Goal: Task Accomplishment & Management: Use online tool/utility

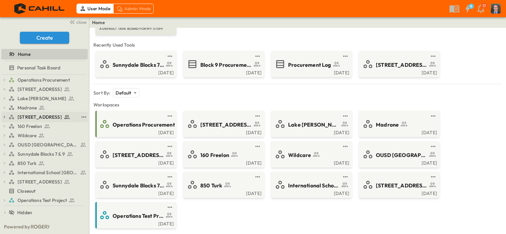
scroll to position [1, 0]
click at [23, 179] on span "[STREET_ADDRESS]" at bounding box center [40, 181] width 44 height 7
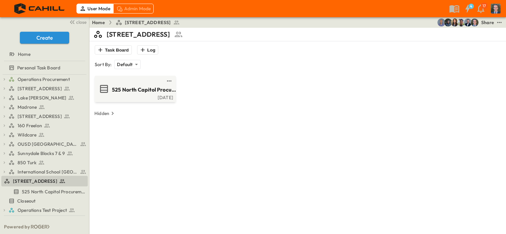
click at [459, 26] on img "Fabian Ruiz Mejia (fmejia@cahill-sf.com)" at bounding box center [461, 23] width 8 height 8
click at [486, 21] on div "Share" at bounding box center [487, 22] width 13 height 7
type input "**********"
click at [213, 117] on p "[PERSON_NAME], [EMAIL_ADDRESS][PERSON_NAME][DOMAIN_NAME]" at bounding box center [264, 120] width 156 height 7
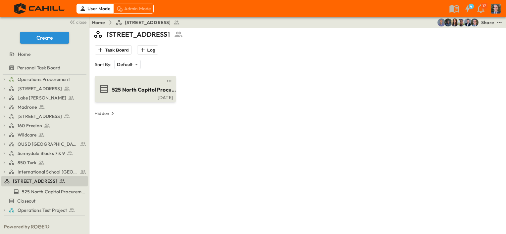
click at [134, 87] on span "525 North Capitol Procurement Log" at bounding box center [144, 90] width 65 height 8
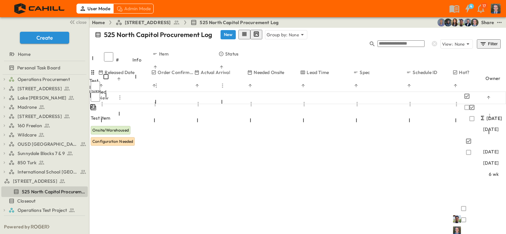
scroll to position [0, 494]
click at [461, 215] on img at bounding box center [457, 219] width 8 height 8
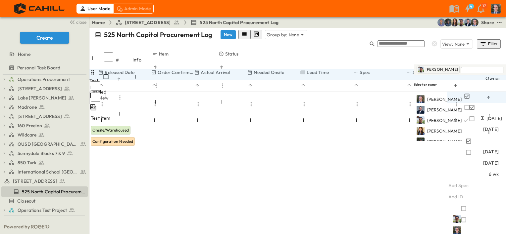
click at [458, 72] on div "[PERSON_NAME]" at bounding box center [460, 69] width 92 height 11
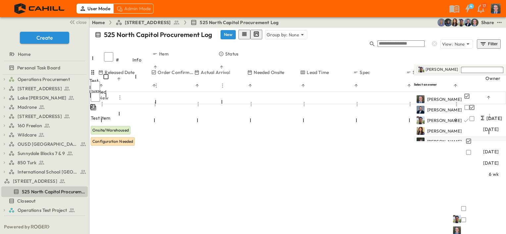
click at [459, 139] on span "[PERSON_NAME]" at bounding box center [444, 142] width 34 height 6
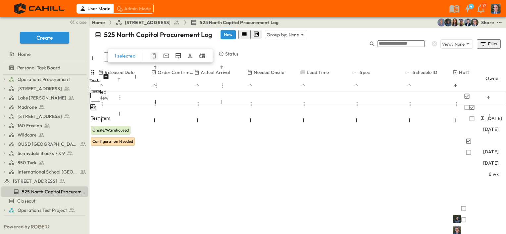
click at [153, 53] on icon "button" at bounding box center [154, 56] width 7 height 7
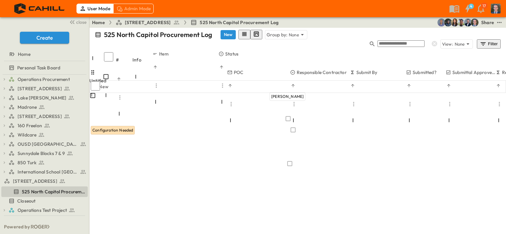
scroll to position [0, 0]
click at [471, 21] on img "Jared Salin (jsalin@cahill-sf.com)" at bounding box center [474, 23] width 8 height 8
click at [485, 22] on div "Share" at bounding box center [487, 22] width 13 height 7
click at [422, 234] on div at bounding box center [253, 234] width 506 height 0
click at [499, 23] on icon "test" at bounding box center [499, 22] width 7 height 7
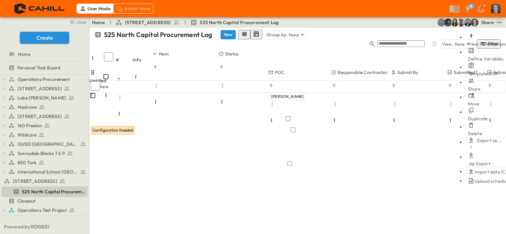
click at [475, 56] on span "Define Variables" at bounding box center [486, 59] width 36 height 6
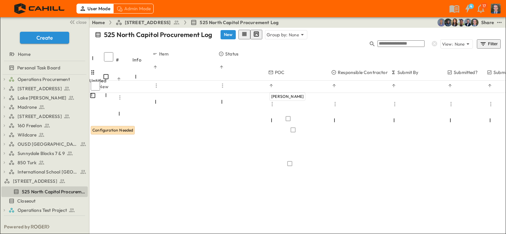
drag, startPoint x: 159, startPoint y: 115, endPoint x: 188, endPoint y: 115, distance: 29.1
drag, startPoint x: 188, startPoint y: 115, endPoint x: 205, endPoint y: 114, distance: 17.3
type input "*"
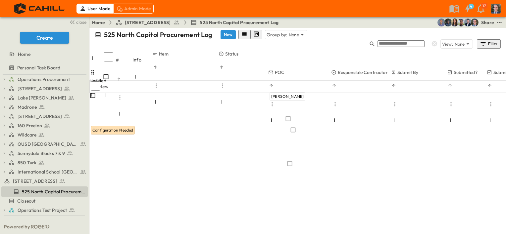
drag, startPoint x: 155, startPoint y: 131, endPoint x: 164, endPoint y: 130, distance: 9.0
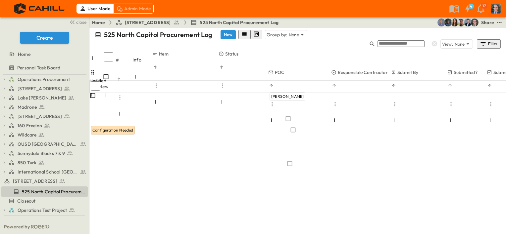
click at [110, 115] on span "Add Item" at bounding box center [101, 118] width 20 height 7
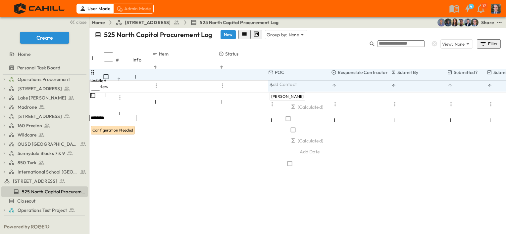
type input "*********"
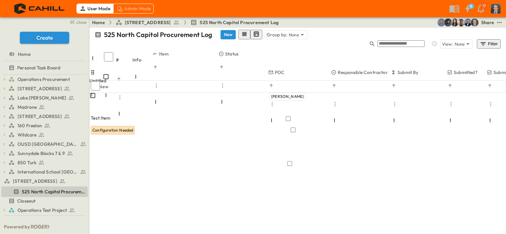
click at [290, 81] on span "Add Contact" at bounding box center [282, 84] width 27 height 7
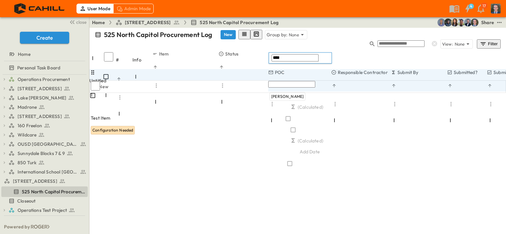
type input "*****"
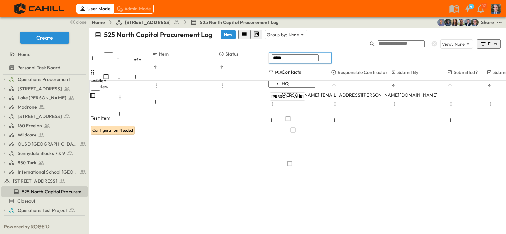
drag, startPoint x: 291, startPoint y: 60, endPoint x: 310, endPoint y: 85, distance: 31.6
click at [310, 85] on body "User Mode Admin Mode 4 17 close Create Home Personal Task Board Operations Proc…" at bounding box center [253, 117] width 506 height 234
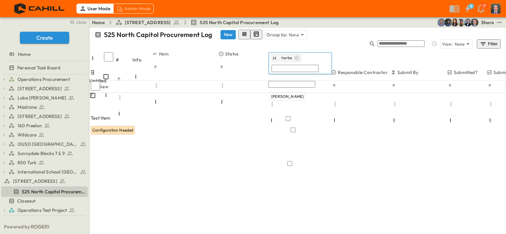
click at [295, 57] on icon "button" at bounding box center [296, 58] width 4 height 4
click at [299, 59] on input "text" at bounding box center [294, 57] width 47 height 7
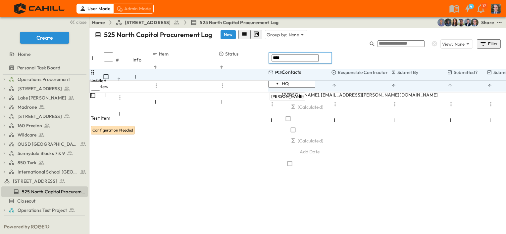
type input "****"
click at [302, 80] on body "User Mode Admin Mode 4 17 close Create Home Personal Task Board Operations Proc…" at bounding box center [253, 117] width 506 height 234
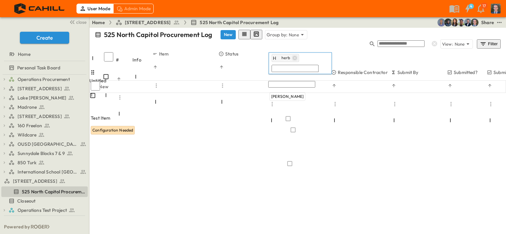
click at [294, 58] on icon "button" at bounding box center [294, 57] width 5 height 5
click at [292, 58] on input "text" at bounding box center [294, 57] width 47 height 7
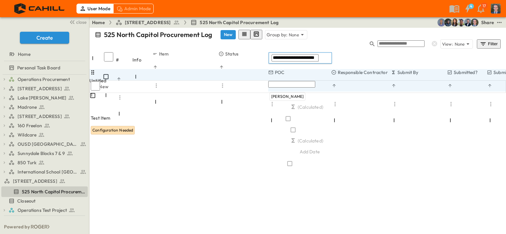
type input "**********"
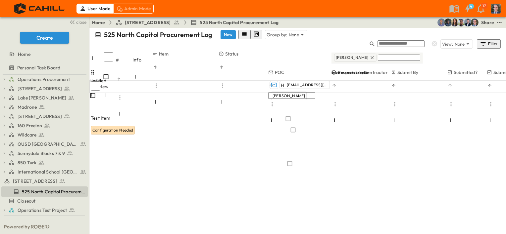
click at [252, 70] on div "# Info Item Status POC Responsible Contractor Submit By Submitted? Submittal Ap…" at bounding box center [297, 66] width 416 height 30
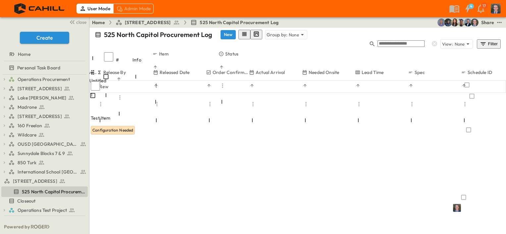
scroll to position [0, 406]
click at [470, 160] on span "Add Duration" at bounding box center [484, 163] width 28 height 7
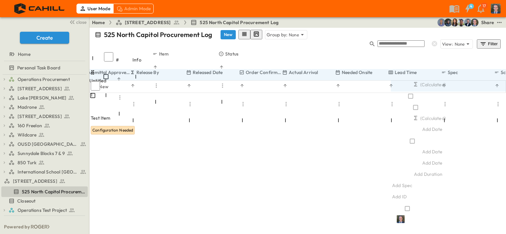
click at [391, 159] on div "Add Date" at bounding box center [417, 163] width 53 height 8
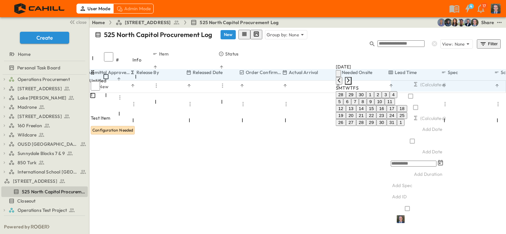
click at [351, 78] on icon "Next month" at bounding box center [348, 80] width 5 height 5
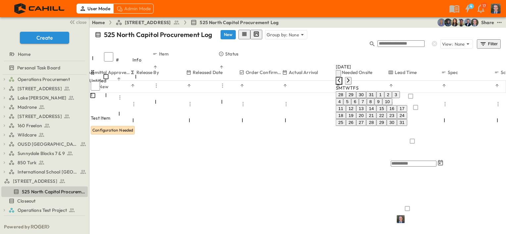
click at [342, 78] on icon "Previous month" at bounding box center [338, 80] width 5 height 5
click at [387, 119] on button "25" at bounding box center [381, 115] width 10 height 7
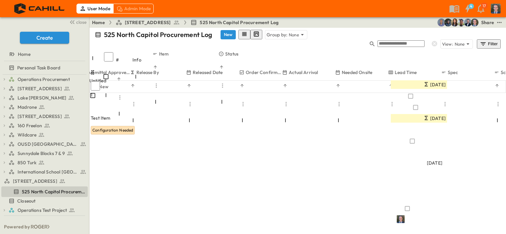
click at [424, 171] on span "Add Duration" at bounding box center [428, 174] width 28 height 7
type input "**"
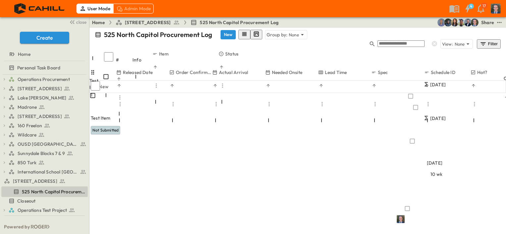
scroll to position [0, 477]
click at [436, 194] on div "Add ID" at bounding box center [414, 197] width 44 height 7
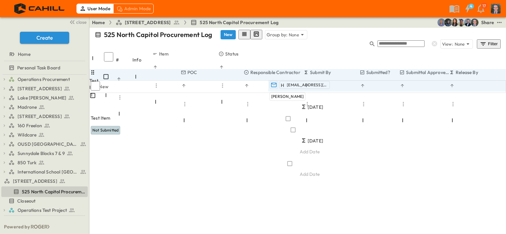
scroll to position [0, 115]
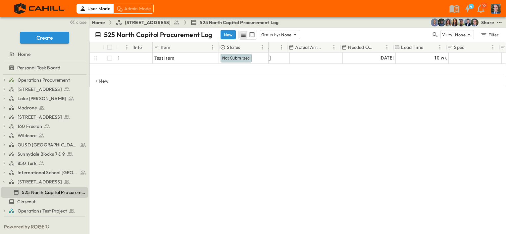
scroll to position [0, 416]
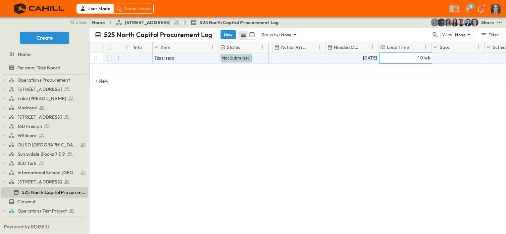
click at [419, 55] on span "10 wk" at bounding box center [423, 58] width 13 height 8
type input "*"
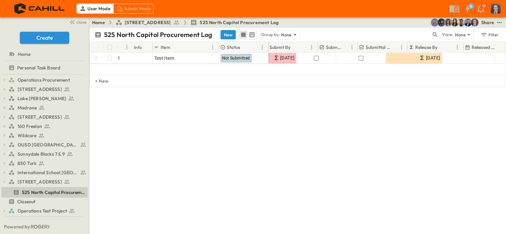
scroll to position [0, 101]
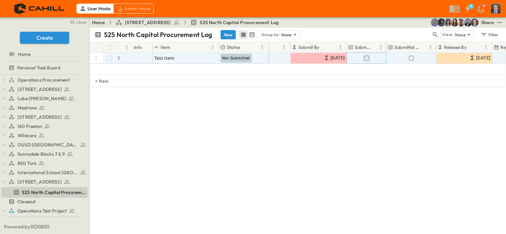
click at [366, 58] on icon "button" at bounding box center [366, 58] width 7 height 7
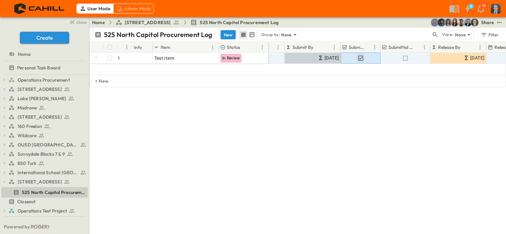
scroll to position [0, 108]
click at [405, 59] on icon "button" at bounding box center [404, 58] width 7 height 7
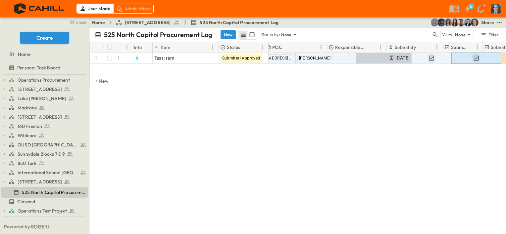
scroll to position [0, 0]
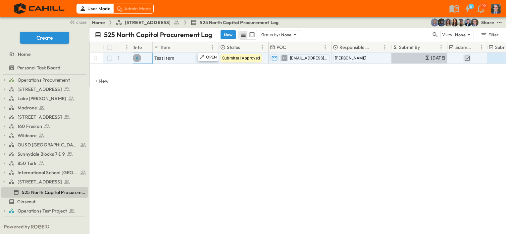
click at [138, 59] on icon "button" at bounding box center [137, 58] width 7 height 7
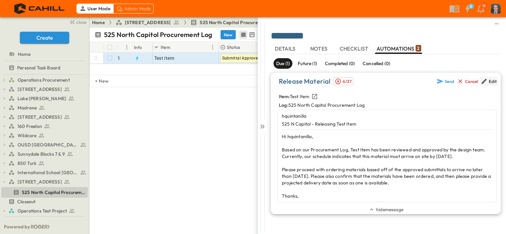
click at [490, 79] on div "Edit" at bounding box center [493, 81] width 8 height 5
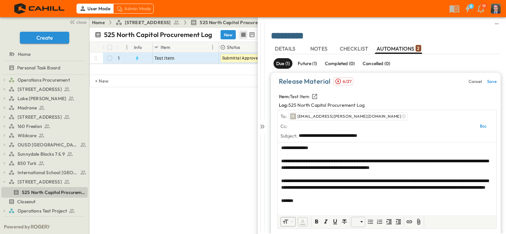
click at [301, 148] on span "**********" at bounding box center [294, 148] width 27 height 5
click at [314, 130] on input "text" at bounding box center [380, 126] width 183 height 10
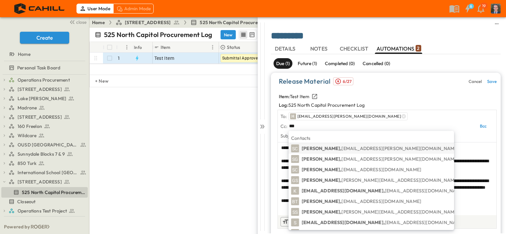
type input "***"
click at [320, 147] on p "[PERSON_NAME], [EMAIL_ADDRESS][PERSON_NAME][DOMAIN_NAME]" at bounding box center [380, 148] width 157 height 7
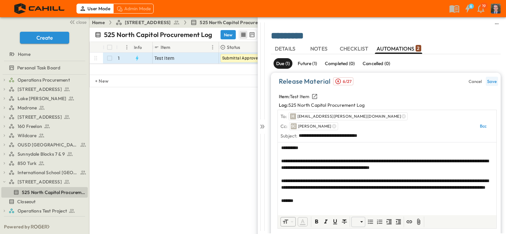
click at [488, 77] on button "Save" at bounding box center [492, 81] width 12 height 9
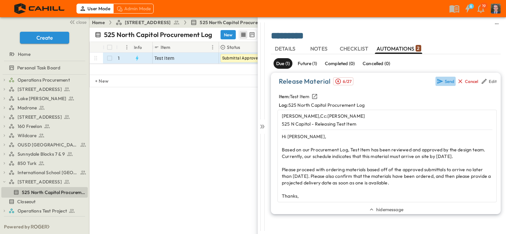
click at [443, 83] on icon "button" at bounding box center [440, 81] width 7 height 7
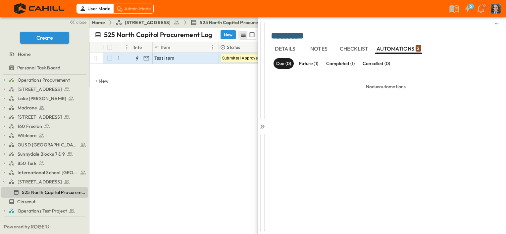
click at [347, 64] on p "Completed (1)" at bounding box center [340, 63] width 28 height 7
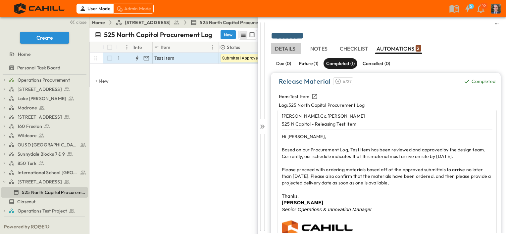
click at [287, 50] on span "DETAILS" at bounding box center [286, 49] width 22 height 6
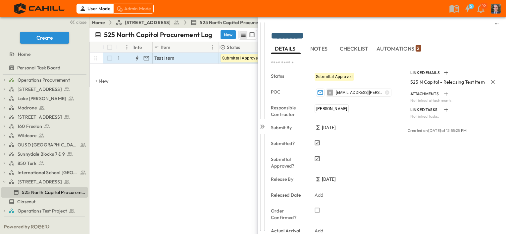
click at [425, 84] on span "525 N Capitol - Releasing Test Item" at bounding box center [447, 82] width 74 height 6
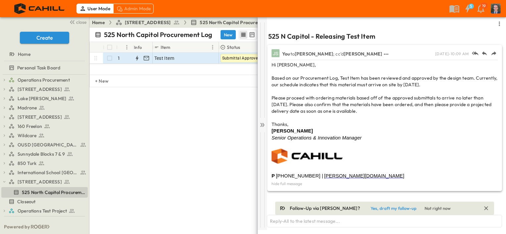
click at [265, 126] on icon at bounding box center [262, 125] width 7 height 7
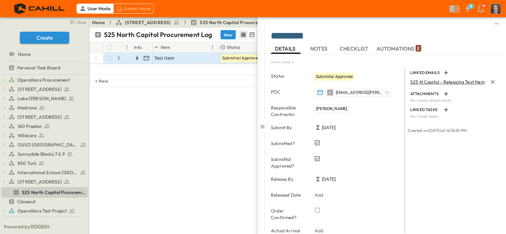
click at [444, 82] on span "525 N Capitol - Releasing Test Item" at bounding box center [447, 82] width 74 height 6
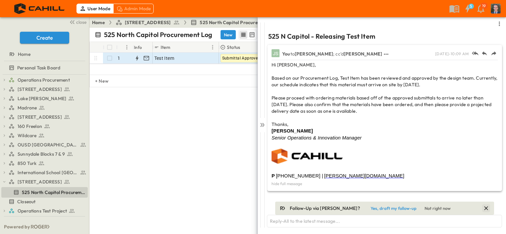
click at [483, 209] on icon "button" at bounding box center [486, 208] width 7 height 7
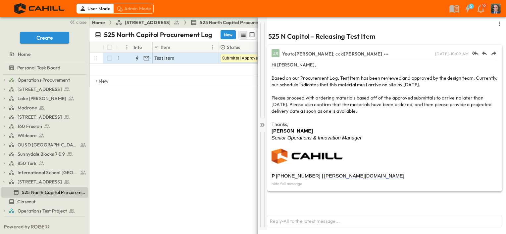
click at [261, 127] on icon at bounding box center [262, 125] width 7 height 7
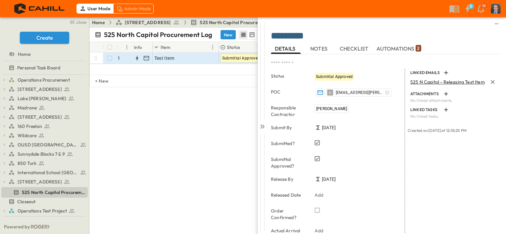
click at [440, 81] on span "525 N Capitol - Releasing Test Item" at bounding box center [447, 82] width 74 height 6
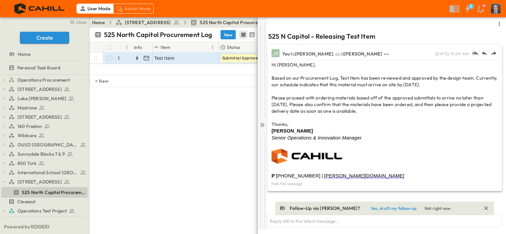
click at [264, 124] on icon at bounding box center [262, 125] width 7 height 7
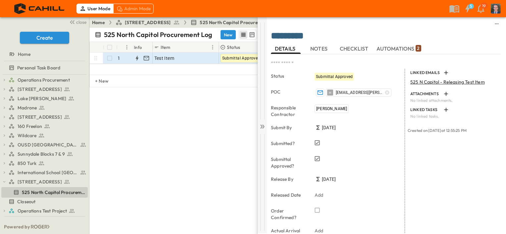
click at [260, 126] on icon at bounding box center [262, 126] width 7 height 7
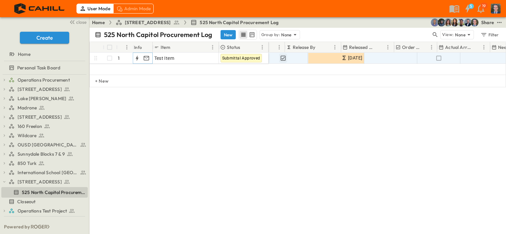
scroll to position [0, 252]
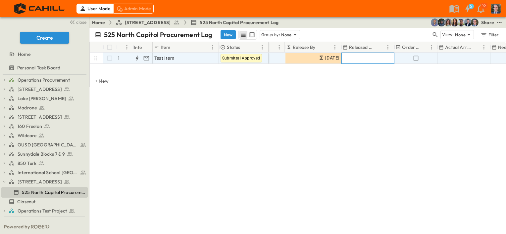
click at [372, 55] on span "Add Date" at bounding box center [382, 58] width 20 height 7
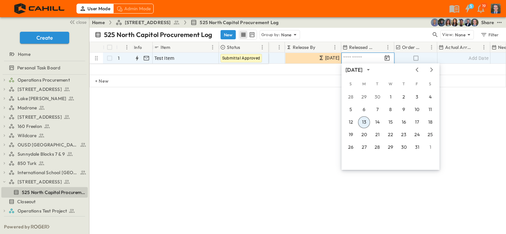
click at [364, 123] on button "13" at bounding box center [364, 123] width 12 height 12
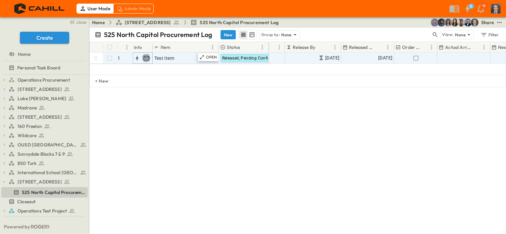
click at [148, 58] on icon "button" at bounding box center [146, 58] width 6 height 4
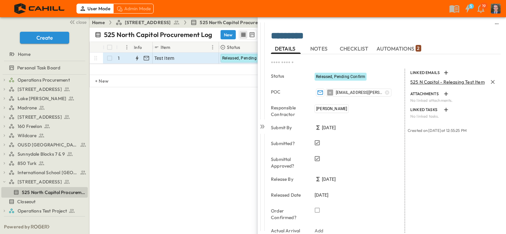
click at [468, 82] on span "525 N Capitol - Releasing Test Item" at bounding box center [447, 82] width 74 height 6
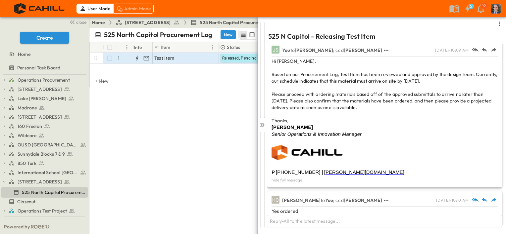
scroll to position [79, 0]
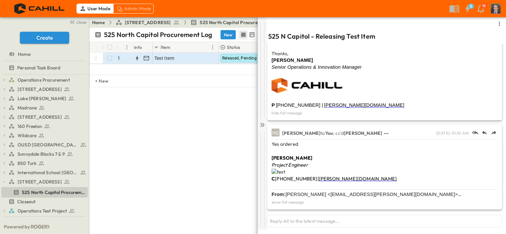
click at [264, 124] on icon at bounding box center [262, 125] width 7 height 7
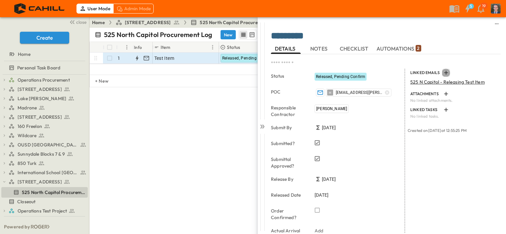
click at [443, 72] on icon "button" at bounding box center [446, 73] width 7 height 7
click at [458, 92] on p "Link Existing Email" at bounding box center [462, 90] width 44 height 7
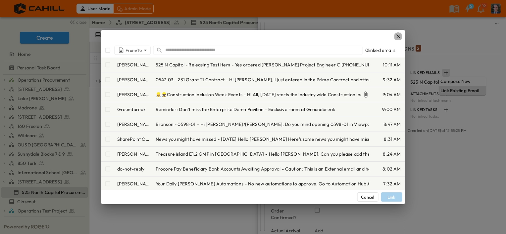
click at [397, 37] on icon "button" at bounding box center [398, 36] width 4 height 4
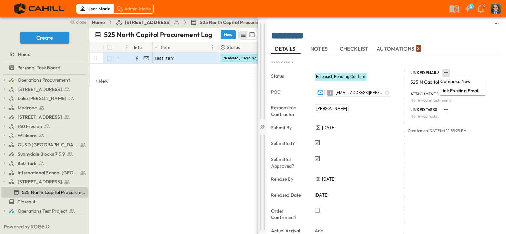
click at [262, 127] on icon at bounding box center [261, 127] width 3 height 4
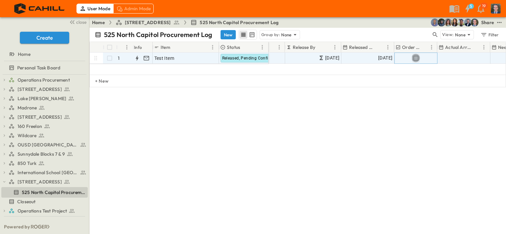
click at [415, 56] on icon "button" at bounding box center [415, 58] width 7 height 7
click at [414, 57] on icon "button" at bounding box center [415, 58] width 7 height 7
click at [138, 57] on icon "button" at bounding box center [137, 58] width 7 height 7
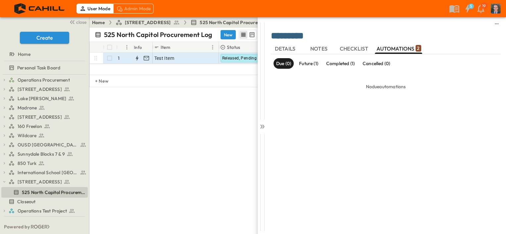
click at [311, 64] on p "Future (1)" at bounding box center [308, 63] width 19 height 7
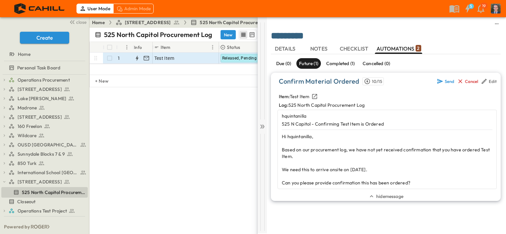
click at [263, 129] on icon at bounding box center [262, 126] width 7 height 7
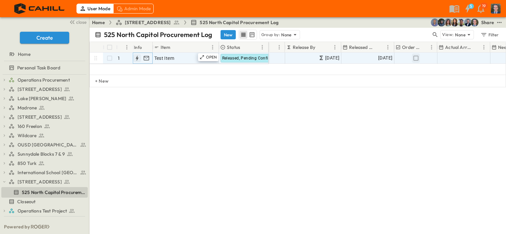
click at [136, 58] on icon "button" at bounding box center [136, 58] width 3 height 5
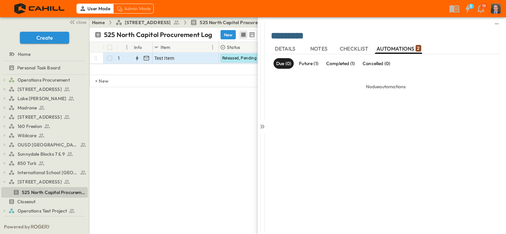
click at [303, 64] on p "Future (1)" at bounding box center [308, 63] width 19 height 7
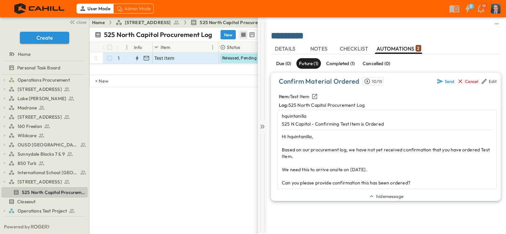
click at [261, 124] on icon at bounding box center [262, 126] width 7 height 7
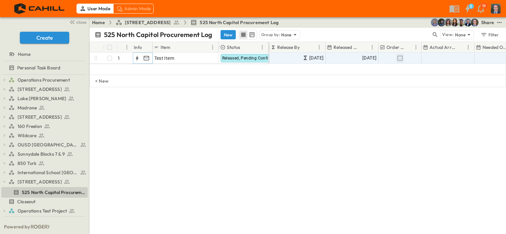
scroll to position [0, 301]
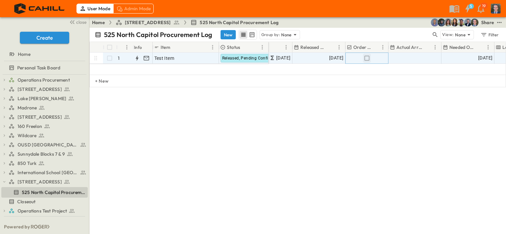
click at [369, 57] on icon "button" at bounding box center [366, 58] width 7 height 7
click at [425, 58] on span "Add Date" at bounding box center [429, 58] width 20 height 7
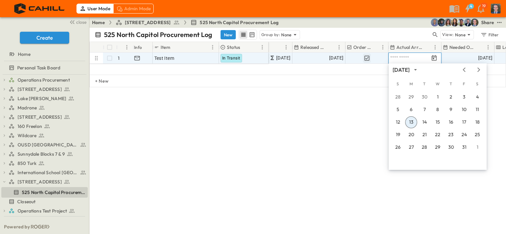
click at [413, 124] on button "13" at bounding box center [411, 123] width 12 height 12
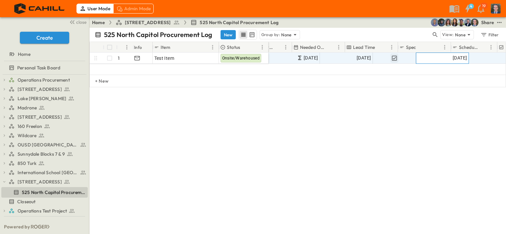
scroll to position [0, 494]
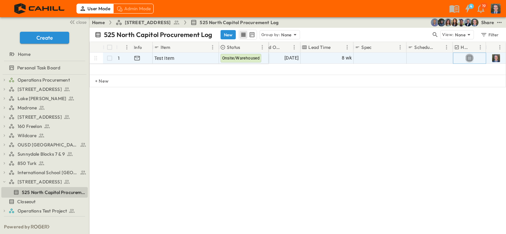
click at [470, 59] on icon "button" at bounding box center [469, 58] width 7 height 7
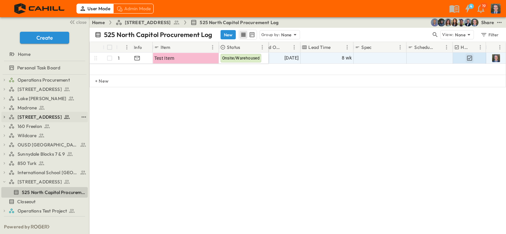
click at [27, 117] on span "[STREET_ADDRESS]" at bounding box center [40, 117] width 44 height 7
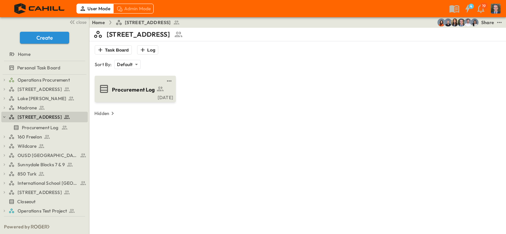
click at [135, 91] on span "Procurement Log" at bounding box center [133, 90] width 43 height 8
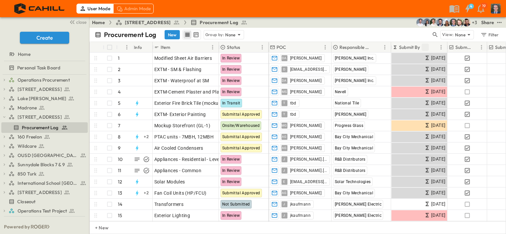
click at [424, 46] on icon "Sort" at bounding box center [425, 47] width 6 height 6
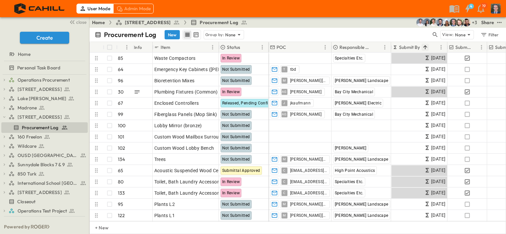
click at [424, 46] on icon "Sort" at bounding box center [425, 47] width 6 height 6
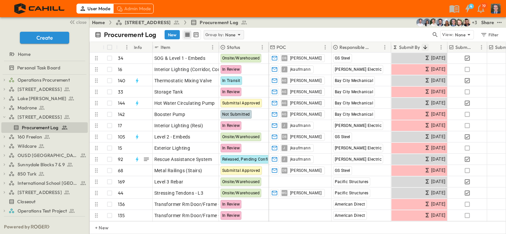
click at [220, 36] on p "Group by:" at bounding box center [214, 34] width 19 height 7
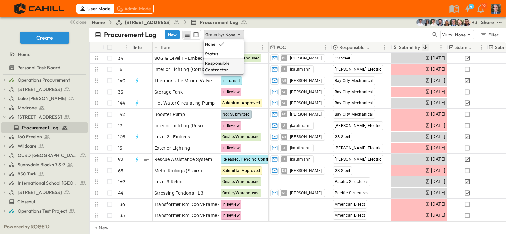
click at [219, 65] on p "Responsible Contractor" at bounding box center [223, 66] width 37 height 13
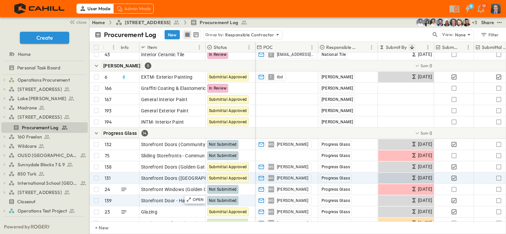
scroll to position [232, 0]
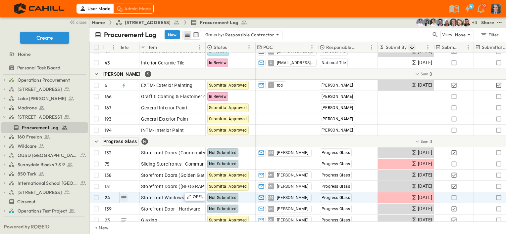
click at [124, 199] on icon "button" at bounding box center [123, 198] width 7 height 7
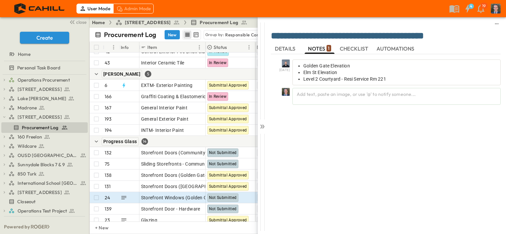
click at [279, 46] on span "DETAILS" at bounding box center [286, 49] width 22 height 6
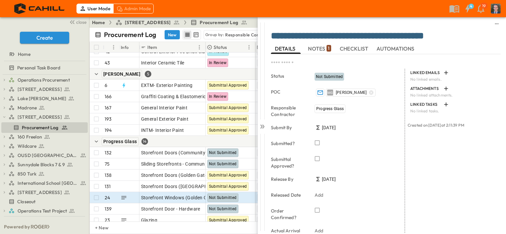
click at [320, 46] on span "NOTES 1" at bounding box center [319, 49] width 23 height 6
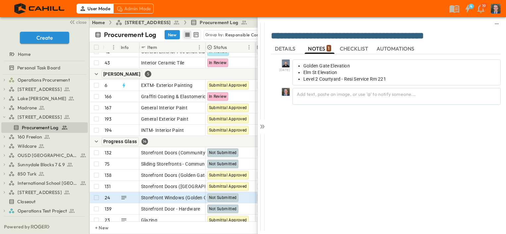
click at [348, 46] on span "CHECKLIST" at bounding box center [355, 49] width 30 height 6
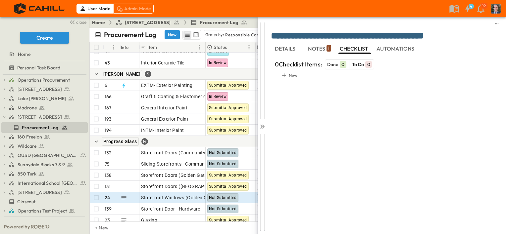
click at [399, 49] on span "AUTOMATIONS" at bounding box center [395, 49] width 39 height 6
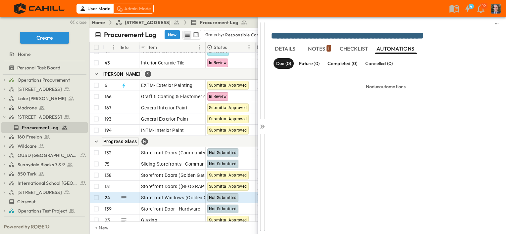
click at [286, 46] on span "DETAILS" at bounding box center [286, 49] width 22 height 6
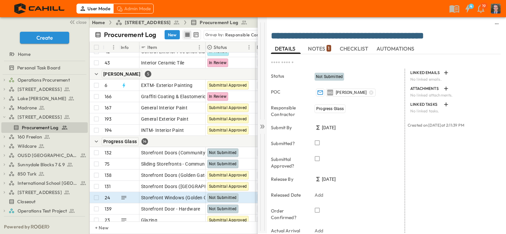
click at [262, 128] on icon at bounding box center [263, 127] width 3 height 4
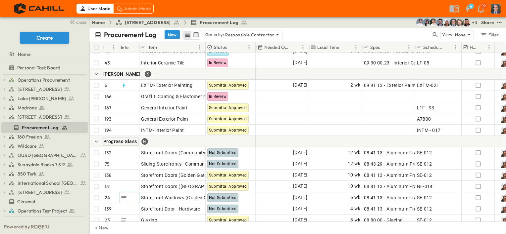
scroll to position [232, 480]
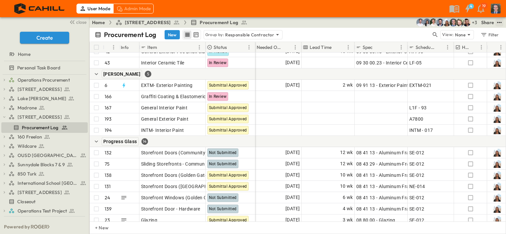
click at [499, 22] on icon "test" at bounding box center [499, 22] width 7 height 7
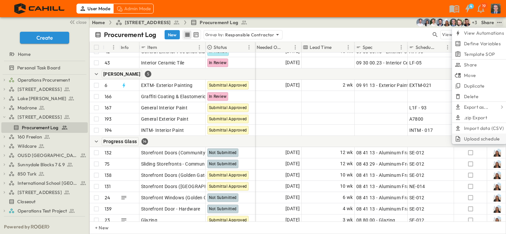
click at [465, 136] on span "Upload schedule" at bounding box center [482, 139] width 36 height 7
click at [0, 0] on input "Upload schedule" at bounding box center [0, 0] width 0 height 0
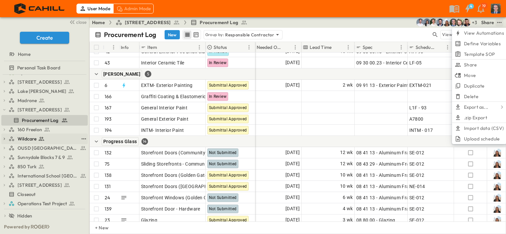
scroll to position [11, 0]
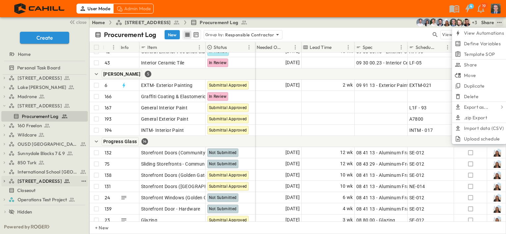
click at [35, 179] on span "[STREET_ADDRESS]" at bounding box center [40, 181] width 44 height 7
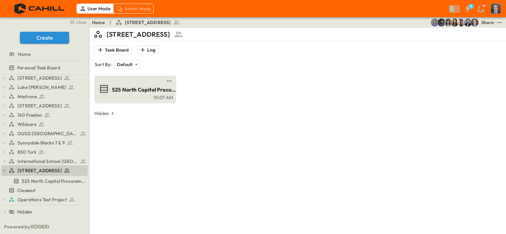
click at [136, 88] on span "525 North Capitol Procurement Log" at bounding box center [144, 90] width 65 height 8
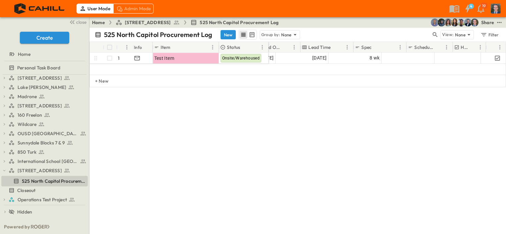
scroll to position [0, 494]
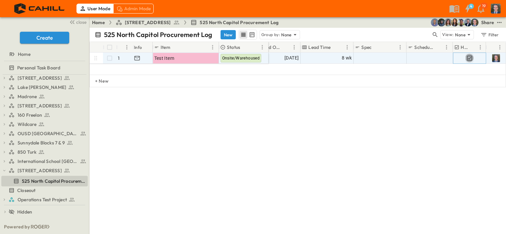
click at [470, 58] on icon "button" at bounding box center [469, 58] width 7 height 7
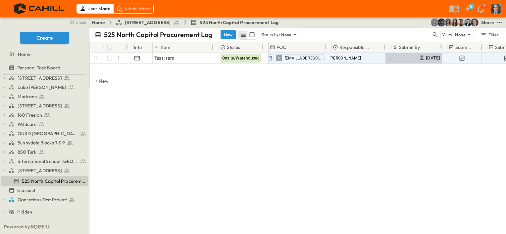
scroll to position [0, 0]
click at [502, 22] on icon "test" at bounding box center [499, 22] width 7 height 7
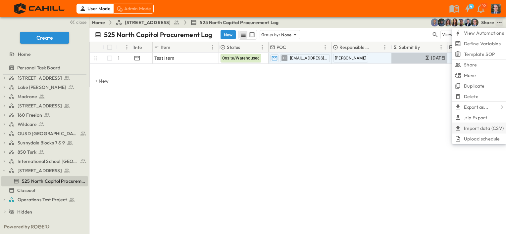
click at [477, 128] on span "Import data (CSV)" at bounding box center [484, 128] width 40 height 7
click at [0, 0] on input "Import data (CSV)" at bounding box center [0, 0] width 0 height 0
click at [479, 129] on span "Import data (CSV)" at bounding box center [484, 128] width 40 height 7
click at [0, 0] on input "Import data (CSV)" at bounding box center [0, 0] width 0 height 0
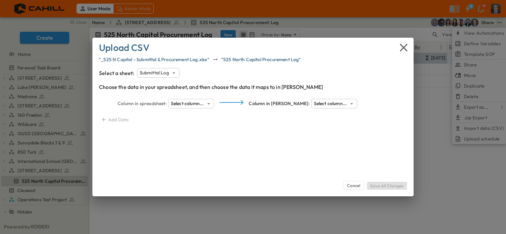
click at [171, 72] on body "User Mode Admin Mode 4 19 close Create Home Personal Task Board Operations Proc…" at bounding box center [253, 117] width 506 height 234
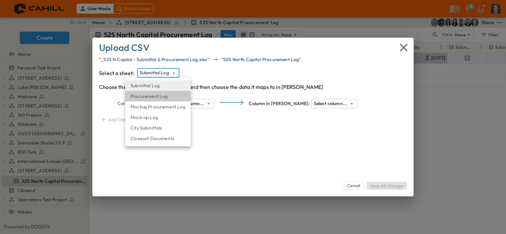
click at [157, 98] on li "Procurement Log" at bounding box center [158, 96] width 66 height 11
type input "**********"
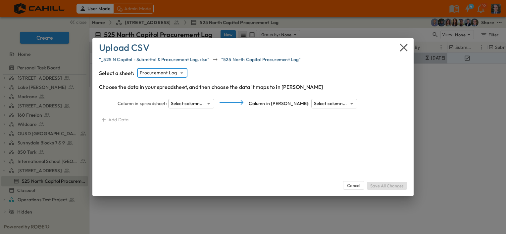
click at [196, 104] on body "User Mode Admin Mode 4 19 close Create Home Personal Task Board Operations Proc…" at bounding box center [253, 117] width 506 height 234
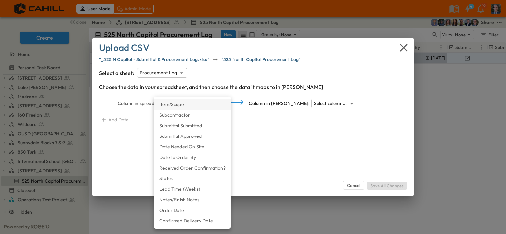
click at [180, 105] on li "Item/Scope" at bounding box center [192, 104] width 77 height 11
type input "**********"
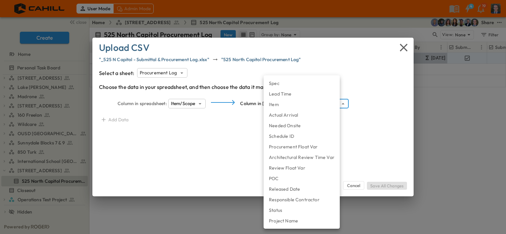
click at [320, 103] on body "User Mode Admin Mode 4 19 close Create Home Personal Task Board Operations Proc…" at bounding box center [253, 117] width 506 height 234
click at [283, 108] on li "Item" at bounding box center [301, 104] width 76 height 11
type input "**********"
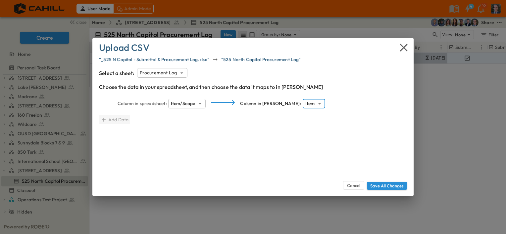
click at [119, 119] on div "Add Data" at bounding box center [114, 119] width 31 height 9
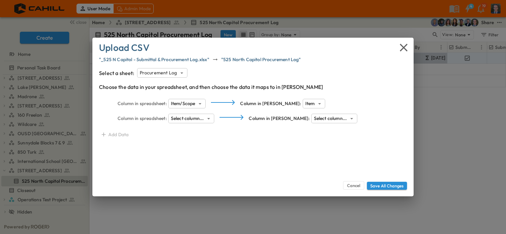
click at [202, 114] on div "**********" at bounding box center [255, 116] width 312 height 15
click at [202, 118] on body "User Mode Admin Mode 4 19 close Create Home Personal Task Board Operations Proc…" at bounding box center [253, 117] width 506 height 234
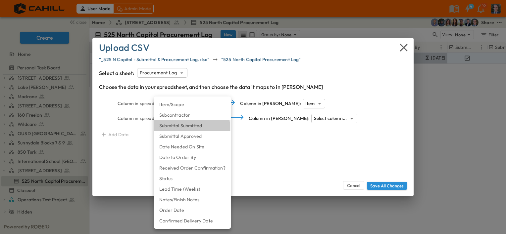
click at [186, 128] on li "Submittal Submitted" at bounding box center [192, 125] width 77 height 11
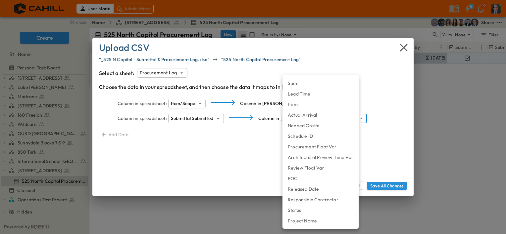
click at [311, 118] on body "User Mode Admin Mode 4 19 close Create Home Personal Task Board Operations Proc…" at bounding box center [253, 117] width 506 height 234
click at [204, 120] on div at bounding box center [253, 117] width 506 height 234
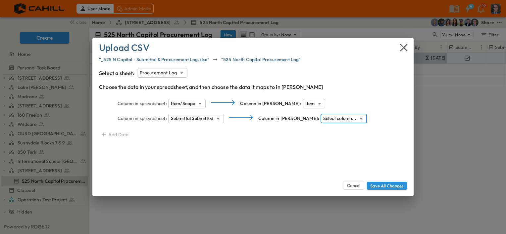
click at [191, 117] on body "User Mode Admin Mode 4 19 close Create Home Personal Task Board Operations Proc…" at bounding box center [253, 117] width 506 height 234
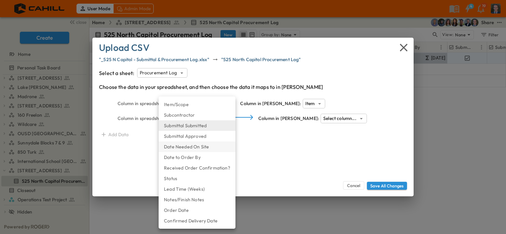
click at [183, 147] on li "Date Needed On Site" at bounding box center [197, 147] width 77 height 11
type input "**********"
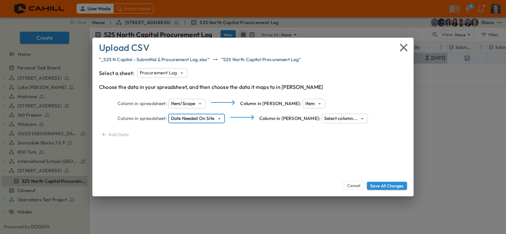
click at [320, 121] on body "User Mode Admin Mode 4 19 close Create Home Personal Task Board Operations Proc…" at bounding box center [253, 117] width 506 height 234
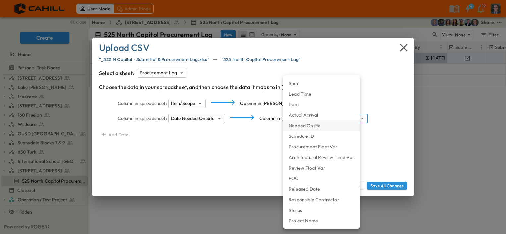
click at [299, 125] on li "Needed Onsite" at bounding box center [321, 125] width 76 height 11
type input "**********"
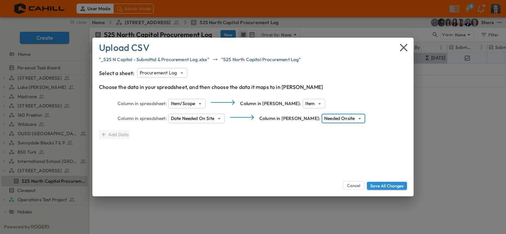
click at [114, 135] on div "Add Data" at bounding box center [114, 134] width 31 height 9
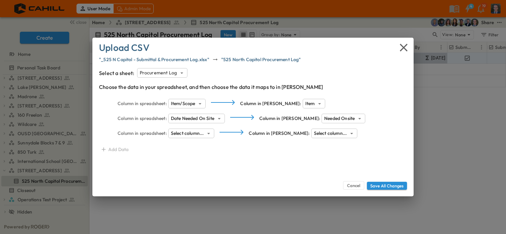
click at [183, 134] on body "User Mode Admin Mode 4 19 close Create Home Personal Task Board Operations Proc…" at bounding box center [253, 117] width 506 height 234
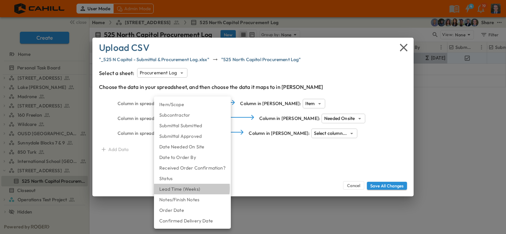
click at [184, 189] on li "Lead Time (Weeks)" at bounding box center [192, 189] width 77 height 11
type input "**********"
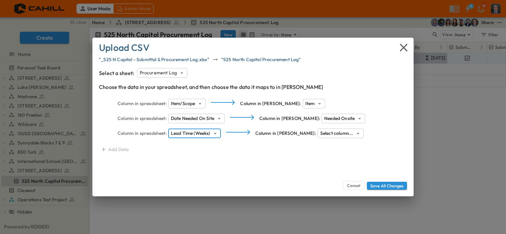
click at [312, 130] on body "User Mode Admin Mode 4 19 close Create Home Personal Task Board Operations Proc…" at bounding box center [253, 117] width 506 height 234
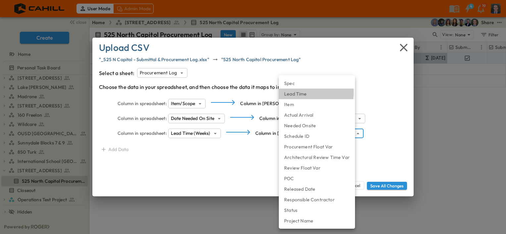
click at [299, 93] on li "Lead Time" at bounding box center [317, 94] width 76 height 11
type input "**********"
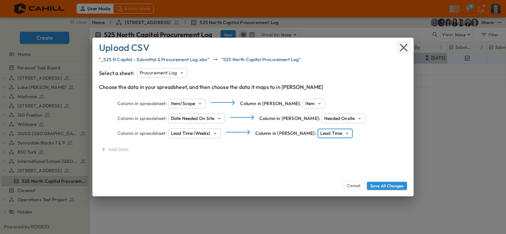
click at [402, 49] on icon "button" at bounding box center [403, 47] width 13 height 13
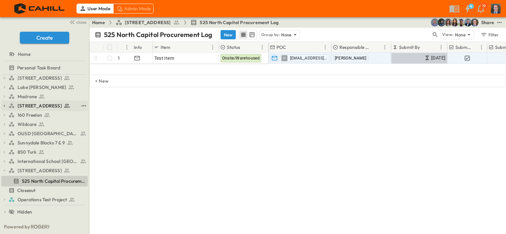
click at [27, 106] on span "[STREET_ADDRESS]" at bounding box center [40, 106] width 44 height 7
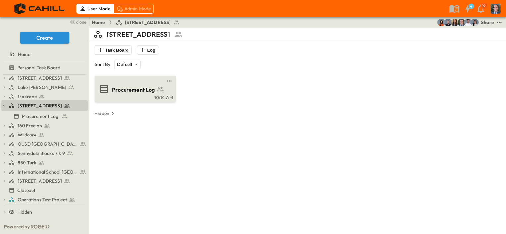
click at [121, 87] on span "Procurement Log" at bounding box center [133, 90] width 43 height 8
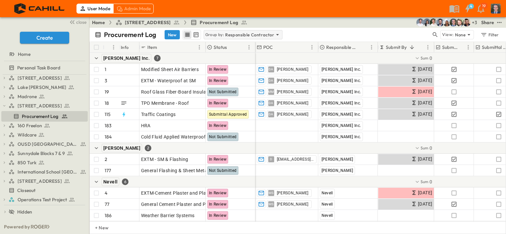
click at [245, 33] on p "Responsible Contractor" at bounding box center [249, 34] width 49 height 7
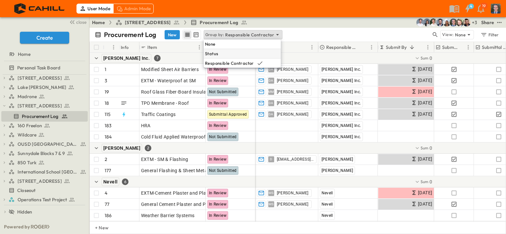
click at [217, 53] on p "Status" at bounding box center [211, 53] width 13 height 7
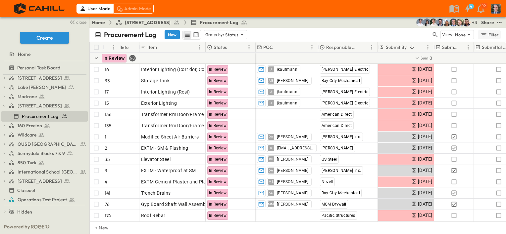
click at [494, 34] on div "Filter" at bounding box center [489, 34] width 19 height 7
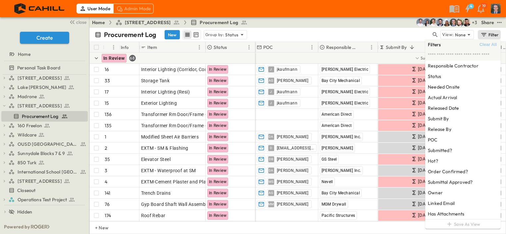
click at [491, 36] on div "Filter" at bounding box center [489, 34] width 19 height 7
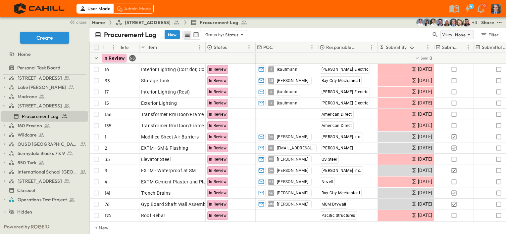
click at [493, 36] on div "Filter" at bounding box center [489, 34] width 19 height 7
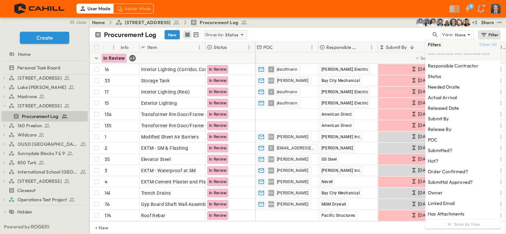
click at [226, 34] on p "Status" at bounding box center [231, 34] width 13 height 7
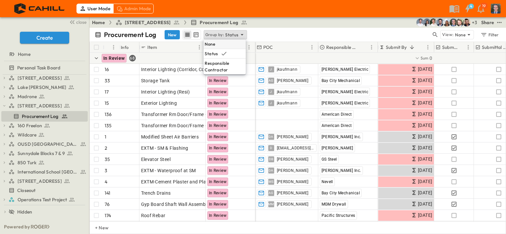
click at [226, 42] on div "None" at bounding box center [224, 43] width 42 height 9
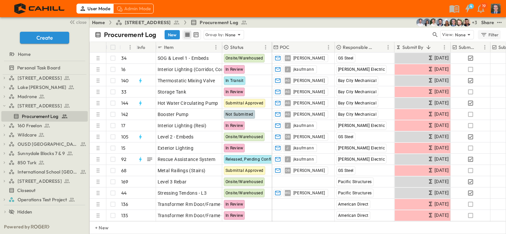
click at [488, 34] on div "Filter" at bounding box center [489, 34] width 19 height 7
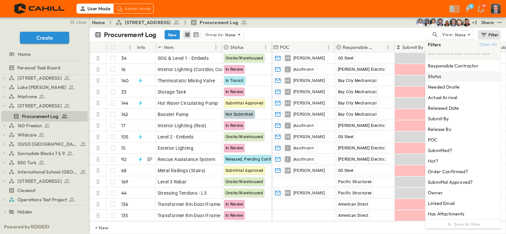
click at [447, 78] on div "Status" at bounding box center [462, 76] width 75 height 11
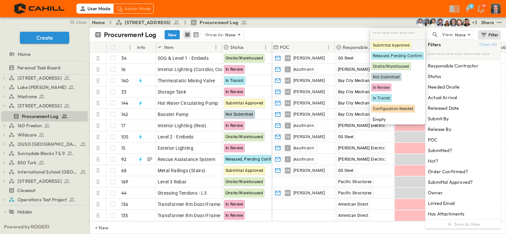
click at [393, 46] on span "Submittal Approved" at bounding box center [391, 45] width 37 height 5
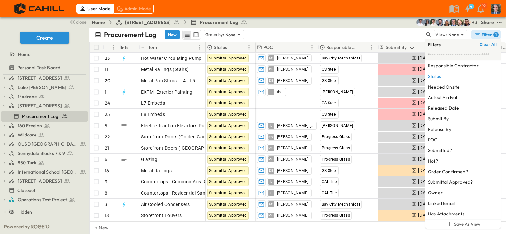
click at [488, 36] on div "Filter 1" at bounding box center [486, 34] width 25 height 7
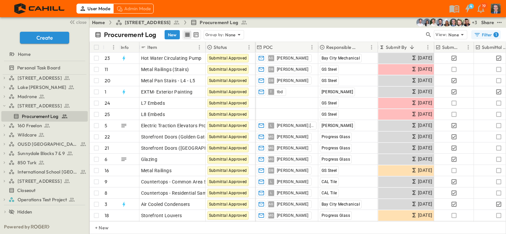
click at [483, 34] on div "Filter 1" at bounding box center [486, 34] width 25 height 7
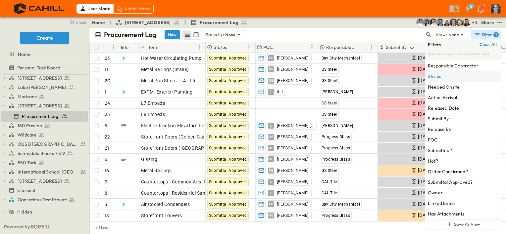
click at [436, 78] on h6 "Status" at bounding box center [434, 76] width 13 height 7
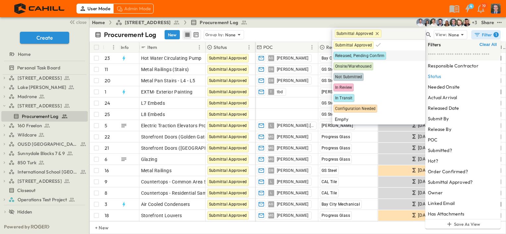
click at [368, 55] on span "Released, Pending Confirm" at bounding box center [359, 55] width 49 height 5
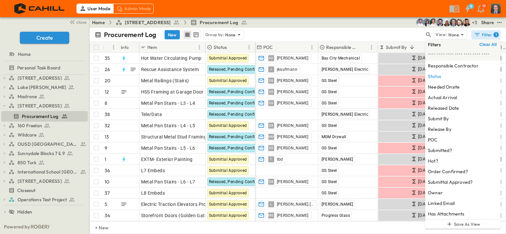
click at [484, 36] on div "Filter 1" at bounding box center [486, 34] width 25 height 7
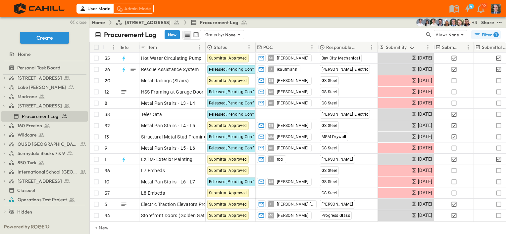
click at [480, 32] on div "Filter 1" at bounding box center [486, 34] width 25 height 7
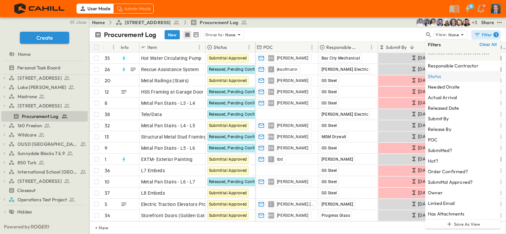
click at [432, 77] on h6 "Status" at bounding box center [434, 76] width 13 height 7
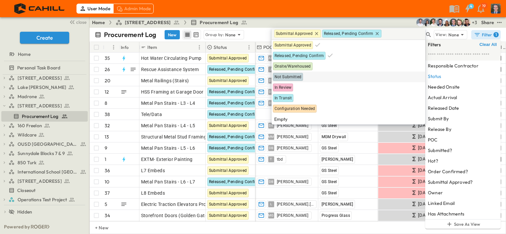
click at [291, 76] on span "Not Submitted" at bounding box center [287, 76] width 27 height 5
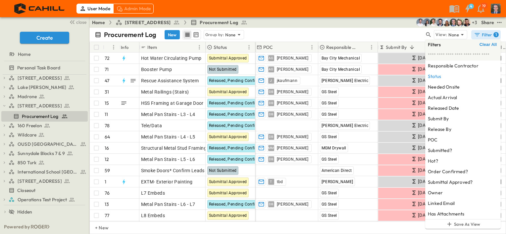
click at [490, 36] on div "Filter 1" at bounding box center [486, 34] width 25 height 7
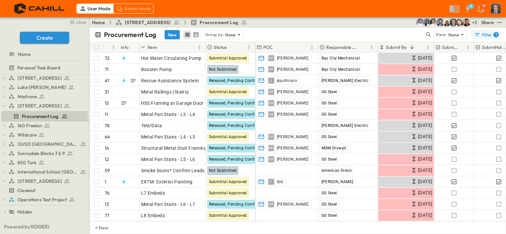
click at [489, 35] on div "Filter 1" at bounding box center [486, 34] width 25 height 7
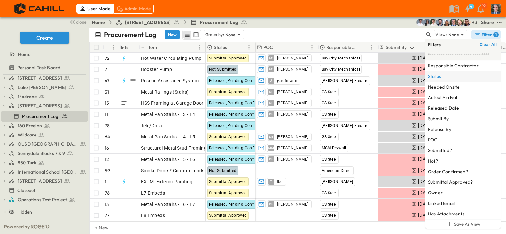
click at [442, 74] on div "Status" at bounding box center [462, 76] width 75 height 11
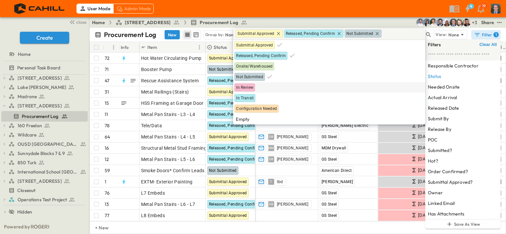
click at [254, 88] on div "In Review" at bounding box center [244, 88] width 21 height 8
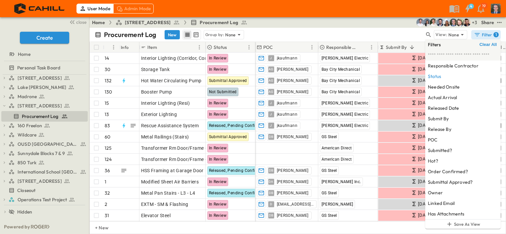
click at [486, 32] on div "Filter 1" at bounding box center [486, 34] width 25 height 7
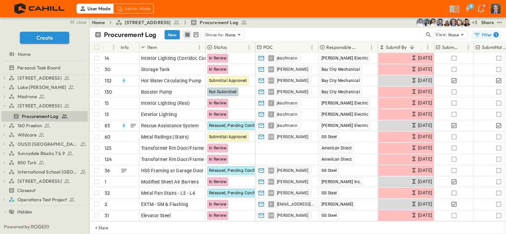
click at [486, 32] on div "Filter 1" at bounding box center [486, 34] width 25 height 7
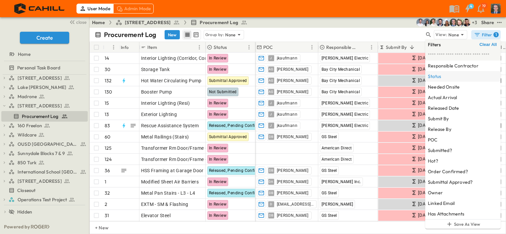
click at [437, 74] on h6 "Status" at bounding box center [434, 76] width 13 height 7
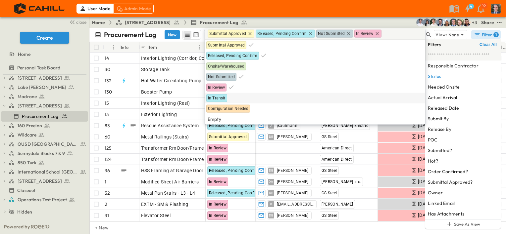
click at [230, 98] on div "In Transit" at bounding box center [314, 98] width 217 height 8
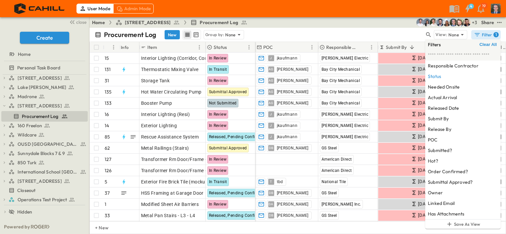
click at [489, 36] on div "Filter 1" at bounding box center [486, 34] width 25 height 7
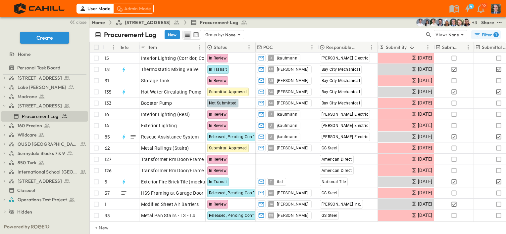
click at [485, 33] on div "Filter 1" at bounding box center [486, 34] width 25 height 7
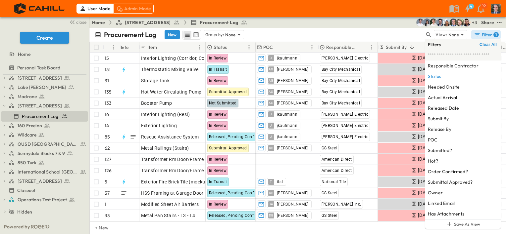
click at [489, 34] on div "Filter 1" at bounding box center [486, 34] width 25 height 7
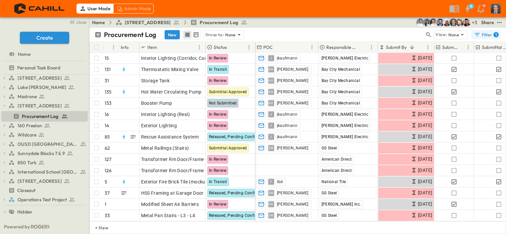
click at [481, 34] on div "Filter 1" at bounding box center [486, 34] width 25 height 7
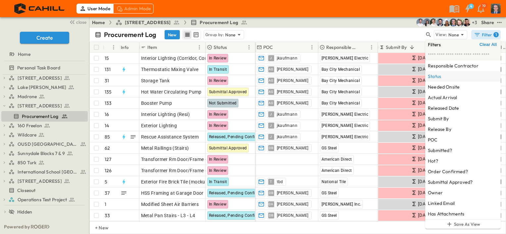
click at [435, 76] on h6 "Status" at bounding box center [434, 76] width 13 height 7
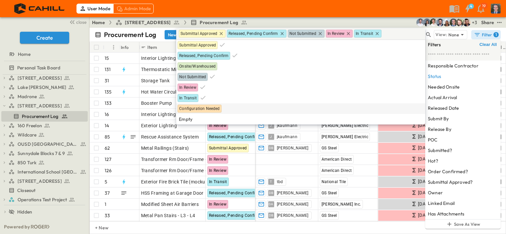
click at [200, 107] on span "Configuration Needed" at bounding box center [199, 108] width 40 height 5
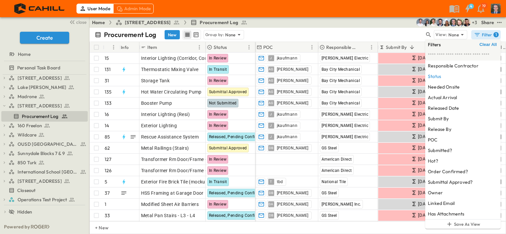
click at [489, 34] on div "Filter 1" at bounding box center [486, 34] width 25 height 7
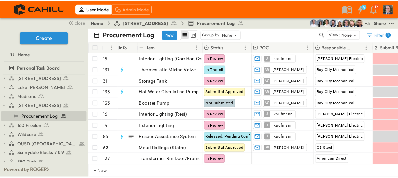
scroll to position [11, 0]
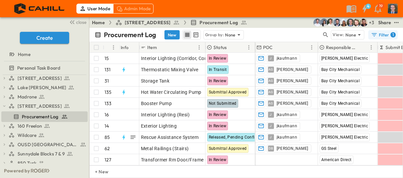
click at [398, 35] on button "Filter 1" at bounding box center [382, 34] width 29 height 9
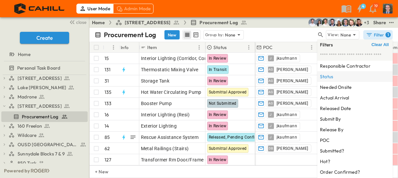
click at [331, 77] on h6 "Status" at bounding box center [326, 76] width 13 height 7
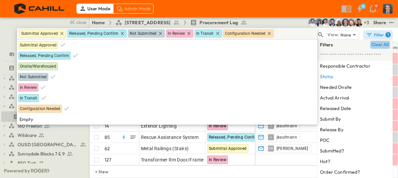
click at [381, 45] on span "Clear All" at bounding box center [380, 44] width 17 height 5
